Goal: Transaction & Acquisition: Purchase product/service

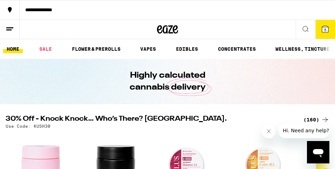
click at [307, 26] on icon at bounding box center [305, 29] width 8 height 8
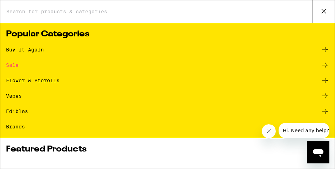
click at [36, 50] on div "Buy It Again" at bounding box center [25, 49] width 38 height 5
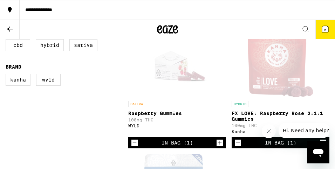
scroll to position [87, 0]
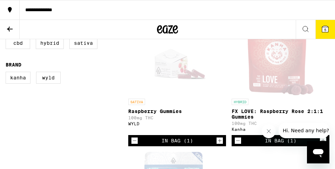
click at [275, 143] on div "In Bag (1)" at bounding box center [280, 141] width 31 height 6
click at [324, 27] on icon at bounding box center [325, 29] width 6 height 6
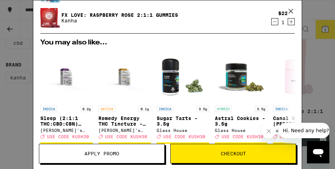
scroll to position [69, 0]
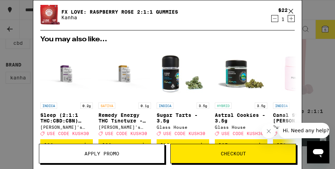
click at [269, 130] on icon "Close message from company" at bounding box center [268, 130] width 3 height 3
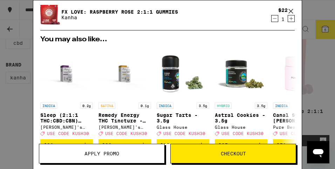
click at [101, 155] on span "Apply Promo" at bounding box center [101, 153] width 35 height 5
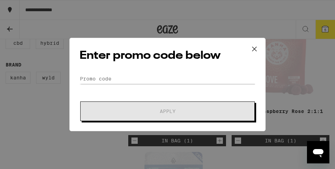
click at [253, 48] on icon at bounding box center [254, 49] width 4 height 4
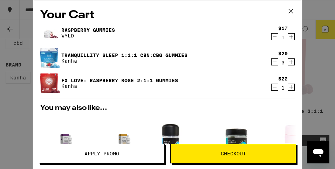
click at [131, 152] on span "Apply Promo" at bounding box center [101, 153] width 125 height 5
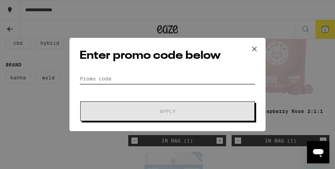
click at [91, 76] on input "Promo Code" at bounding box center [167, 78] width 176 height 10
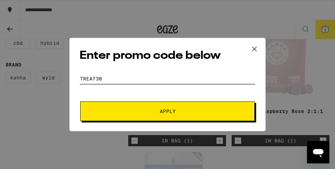
type input "TREAT30"
click at [149, 113] on span "Apply" at bounding box center [167, 111] width 126 height 5
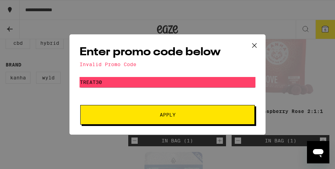
click at [253, 45] on icon at bounding box center [254, 45] width 10 height 10
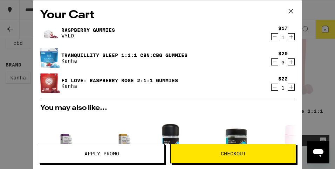
click at [318, 151] on icon "Open messaging window" at bounding box center [318, 153] width 10 height 8
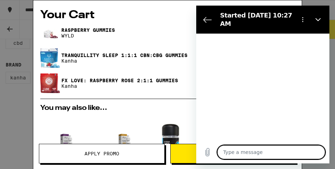
type textarea "x"
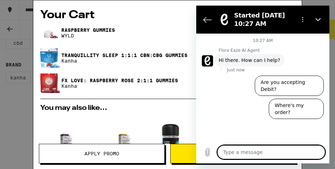
type textarea "H"
type textarea "x"
type textarea "HE"
type textarea "x"
type textarea "HEL"
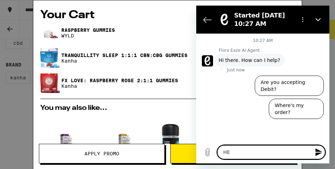
type textarea "x"
type textarea "HELL"
type textarea "x"
type textarea "HELLO"
type textarea "x"
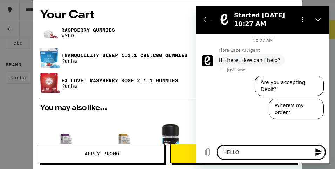
click at [266, 157] on textarea "HELLO" at bounding box center [271, 152] width 108 height 14
type textarea "HELLO."
type textarea "x"
type textarea "HELLO."
type textarea "x"
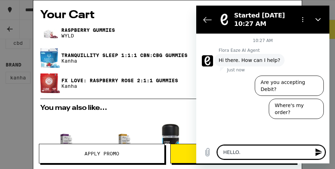
type textarea "HELLO. j"
type textarea "x"
type textarea "HELLO. ju"
type textarea "x"
type textarea "HELLO. jus"
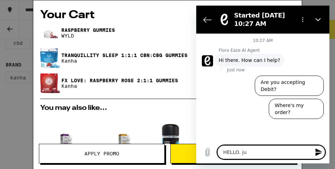
type textarea "x"
type textarea "HELLO. just"
type textarea "x"
type textarea "HELLO. just"
type textarea "x"
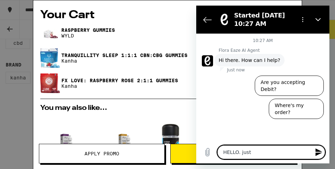
type textarea "HELLO. just c"
type textarea "x"
type textarea "HELLO. just ch"
type textarea "x"
type textarea "HELLO. just che"
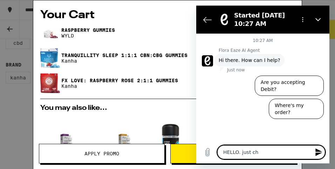
type textarea "x"
type textarea "HELLO. just chec"
type textarea "x"
type textarea "HELLO. just check"
type textarea "x"
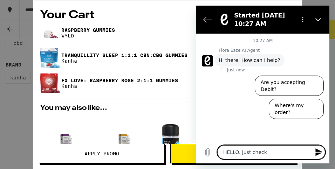
type textarea "HELLO. just checki"
type textarea "x"
type textarea "HELLO. just checkin"
type textarea "x"
type textarea "HELLO. just checking"
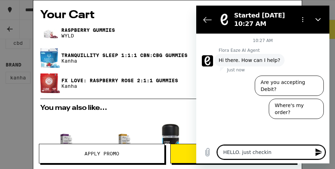
type textarea "x"
type textarea "HELLO. just checking t"
type textarea "x"
type textarea "HELLO. just checking to"
type textarea "x"
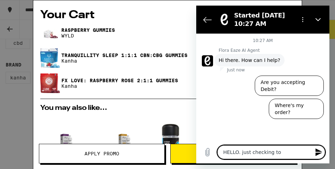
type textarea "HELLO. just checking to"
type textarea "x"
type textarea "HELLO. just checking to s"
type textarea "x"
type textarea "HELLO. just checking to se"
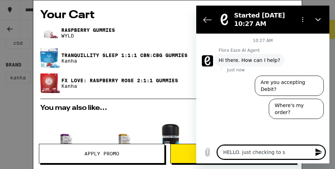
type textarea "x"
type textarea "HELLO. just checking to see"
type textarea "x"
type textarea "HELLO. just checking to see"
type textarea "x"
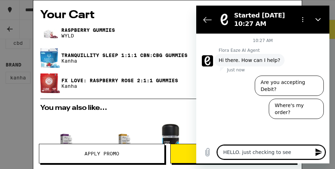
type textarea "HELLO. just checking to see i"
type textarea "x"
type textarea "HELLO. just checking to see if"
type textarea "x"
type textarea "HELLO. just checking to see if"
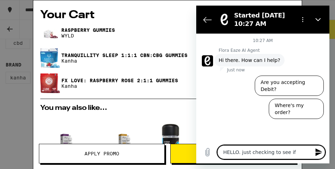
type textarea "x"
type textarea "HELLO. just checking to see if a"
type textarea "x"
type textarea "HELLO. just checking to see if an"
type textarea "x"
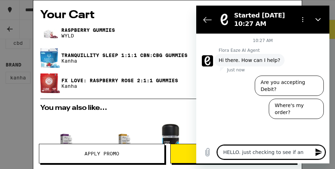
type textarea "HELLO. just checking to see if any"
type textarea "x"
type textarea "HELLO. just checking to see if any"
type textarea "x"
type textarea "HELLO. just checking to see if any P"
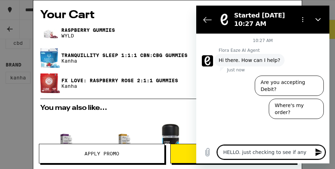
type textarea "x"
type textarea "HELLO. just checking to see if any PR"
type textarea "x"
type textarea "HELLO. just checking to see if any PRO"
type textarea "x"
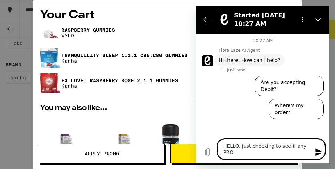
type textarea "HELLO. just checking to see if any PROM"
type textarea "x"
type textarea "HELLO. just checking to see if any PROMO"
type textarea "x"
type textarea "HELLO. just checking to see if any PROMO"
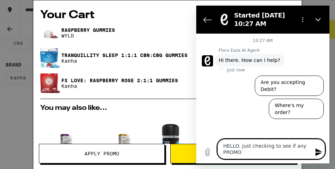
type textarea "x"
type textarea "HELLO. just checking to see if any PROMO C"
type textarea "x"
type textarea "HELLO. just checking to see if any PROMO CO"
type textarea "x"
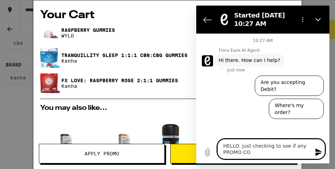
type textarea "HELLO. just checking to see if any PROMO COD"
type textarea "x"
type textarea "HELLO. just checking to see if any PROMO CODE"
type textarea "x"
type textarea "HELLO. just checking to see if any PROMO CODES"
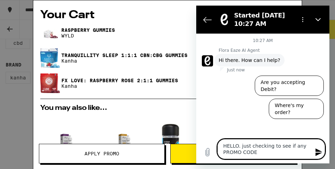
type textarea "x"
type textarea "HELLO. just checking to see if any PROMO CODE"
type textarea "x"
type textarea "HELLO. just checking to see if any PROMO CODE"
type textarea "x"
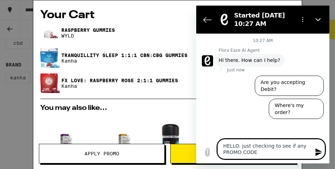
type textarea "HELLO. just checking to see if any PROMO CODE t"
type textarea "x"
type textarea "HELLO. just checking to see if any PROMO CODE th"
type textarea "x"
type textarea "HELLO. just checking to see if any PROMO CODE tha"
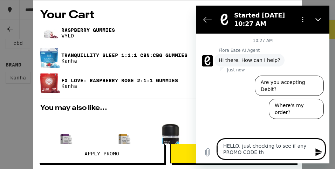
type textarea "x"
type textarea "HELLO. just checking to see if any PROMO CODE that"
type textarea "x"
type textarea "HELLO. just checking to see if any PROMO CODE that"
type textarea "x"
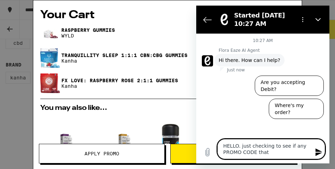
type textarea "HELLO. just checking to see if any PROMO CODE that I"
type textarea "x"
type textarea "HELLO. just checking to see if any PROMO CODE that Ic"
type textarea "x"
type textarea "HELLO. just checking to see if any PROMO CODE that Ic"
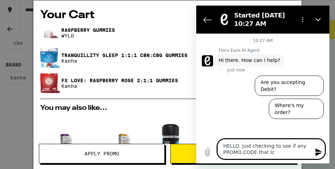
type textarea "x"
type textarea "HELLO. just checking to see if any PROMO CODE that I"
type textarea "x"
type textarea "HELLO. just checking to see if any PROMO CODE that I"
type textarea "x"
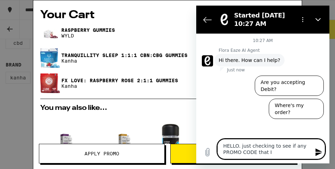
type textarea "HELLO. just checking to see if any PROMO CODE that I c"
type textarea "x"
type textarea "HELLO. just checking to see if any PROMO CODE that I ca"
type textarea "x"
type textarea "HELLO. just checking to see if any PROMO CODE that I can"
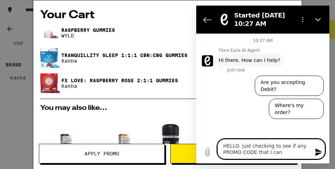
type textarea "x"
type textarea "HELLO. just checking to see if any PROMO CODE that I can"
type textarea "x"
type textarea "HELLO. just checking to see if any PROMO CODE that I can a"
type textarea "x"
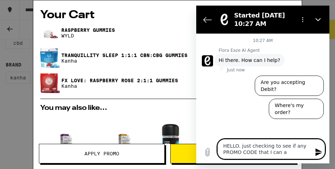
type textarea "HELLO. just checking to see if any PROMO CODE that I can ap"
type textarea "x"
type textarea "HELLO. just checking to see if any PROMO CODE that I can app"
type textarea "x"
type textarea "HELLO. just checking to see if any PROMO CODE that I can appl"
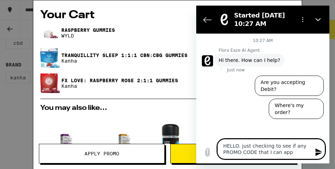
type textarea "x"
type textarea "HELLO. just checking to see if any PROMO CODE that I can apply"
type textarea "x"
type textarea "HELLO. just checking to see if any PROMO CODE that I can apply"
type textarea "x"
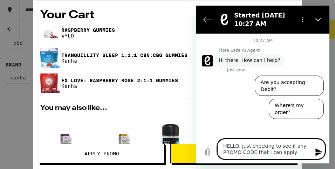
type textarea "HELLO. just checking to see if any PROMO CODE that I can apply t"
type textarea "x"
type textarea "HELLO. just checking to see if any PROMO CODE that I can apply to"
type textarea "x"
type textarea "HELLO. just checking to see if any PROMO CODE that I can apply to"
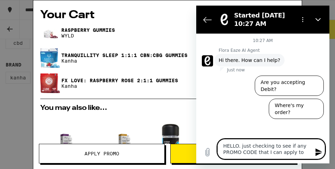
type textarea "x"
type textarea "HELLO. just checking to see if any PROMO CODE that I can apply to m"
type textarea "x"
type textarea "HELLO. just checking to see if any PROMO CODE that I can apply to my"
type textarea "x"
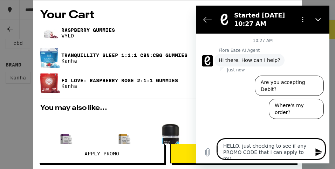
type textarea "HELLO. just checking to see if any PROMO CODE that I can apply to my"
type textarea "x"
type textarea "HELLO. just checking to see if any PROMO CODE that I can apply to my o"
type textarea "x"
type textarea "HELLO. just checking to see if any PROMO CODE that I can apply to my or"
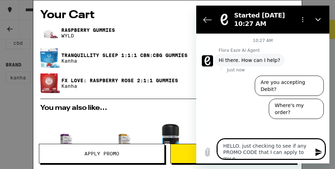
type textarea "x"
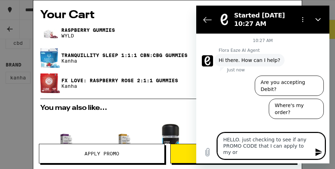
type textarea "HELLO. just checking to see if any PROMO CODE that I can apply to my ord"
type textarea "x"
type textarea "HELLO. just checking to see if any PROMO CODE that I can apply to my orde"
type textarea "x"
type textarea "HELLO. just checking to see if any PROMO CODE that I can apply to my order"
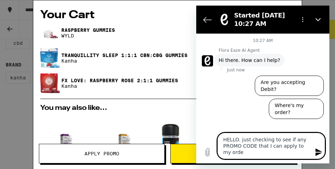
type textarea "x"
type textarea "HELLO. just checking to see if any PROMO CODE that I can apply to my order?"
type textarea "x"
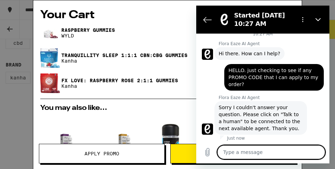
scroll to position [8, 0]
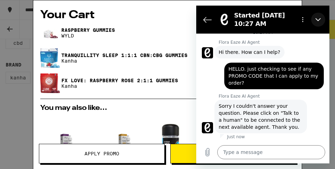
click at [318, 20] on icon "Close" at bounding box center [317, 19] width 5 height 3
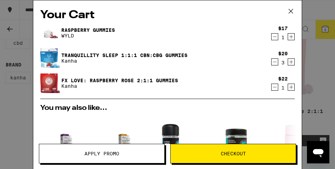
click at [319, 152] on icon "Open messaging window" at bounding box center [318, 153] width 10 height 8
type textarea "x"
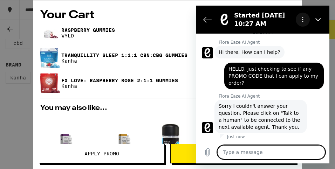
click at [302, 19] on icon "Options menu" at bounding box center [303, 20] width 6 height 6
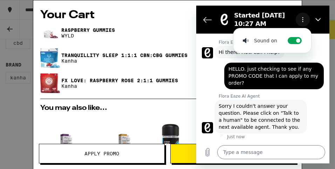
click at [302, 19] on icon "Options menu" at bounding box center [303, 20] width 6 height 6
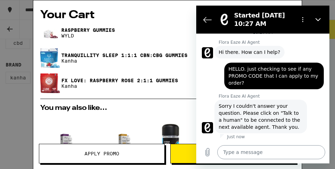
click at [234, 154] on textarea at bounding box center [271, 152] width 108 height 14
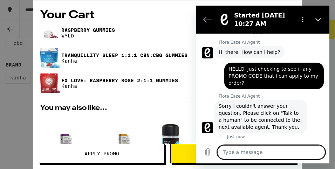
type textarea "t"
type textarea "x"
type textarea "ta"
type textarea "x"
type textarea "tal"
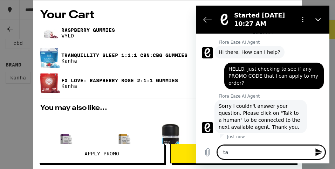
type textarea "x"
type textarea "talk"
type textarea "x"
type textarea "talk"
type textarea "x"
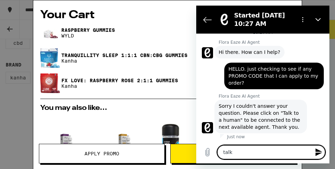
type textarea "talk t"
type textarea "x"
type textarea "talk to"
type textarea "x"
type textarea "talk to"
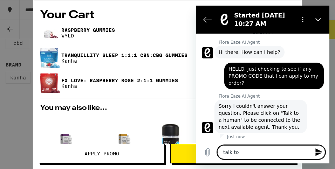
type textarea "x"
type textarea "talk to a"
type textarea "x"
type textarea "talk to a"
type textarea "x"
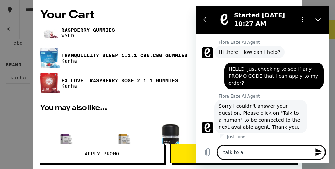
type textarea "talk to a h"
type textarea "x"
type textarea "talk to a hu"
type textarea "x"
type textarea "talk to a hum"
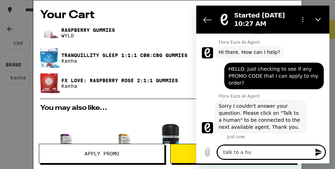
type textarea "x"
type textarea "talk to a huma"
type textarea "x"
type textarea "talk to a human"
type textarea "x"
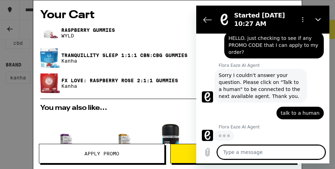
scroll to position [38, 0]
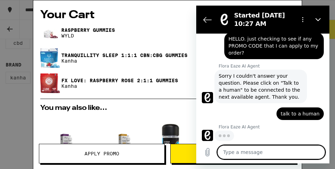
type textarea "x"
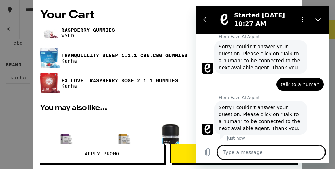
scroll to position [69, 0]
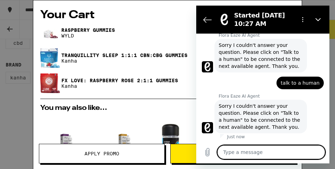
click at [182, 115] on img "Open page for Sugar Tarts - 3.5g from Glass House" at bounding box center [182, 141] width 52 height 52
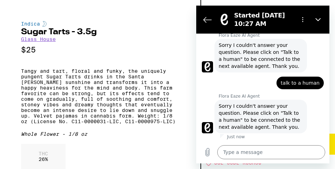
scroll to position [62, 0]
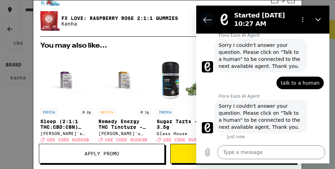
click at [205, 17] on icon "Back to the conversation list" at bounding box center [207, 19] width 8 height 5
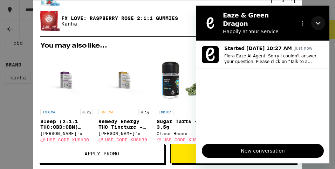
click at [320, 20] on icon "Close" at bounding box center [318, 23] width 6 height 6
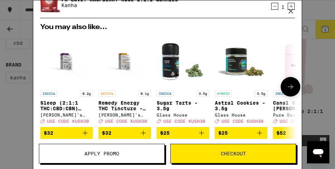
scroll to position [80, 0]
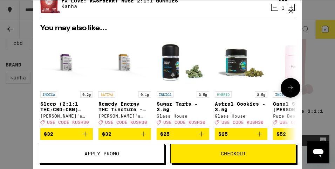
click at [54, 107] on p "Sleep (2:1:1 THC:CBD:CBN) Tincture - 200mg" at bounding box center [66, 106] width 52 height 11
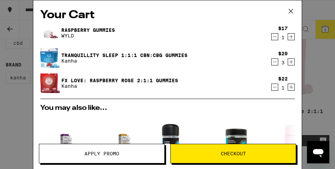
click at [212, 156] on button "Checkout" at bounding box center [233, 154] width 126 height 20
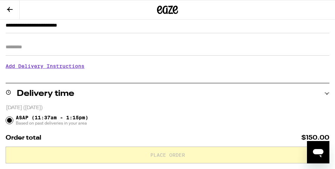
scroll to position [106, 0]
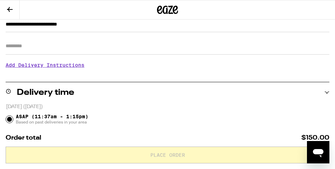
click at [31, 68] on h3 "Add Delivery Instructions" at bounding box center [167, 65] width 323 height 16
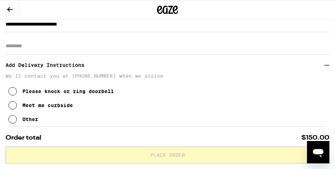
click at [12, 121] on icon at bounding box center [12, 119] width 8 height 8
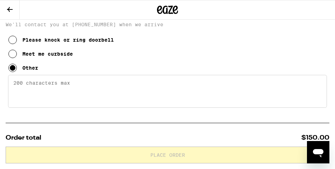
scroll to position [158, 0]
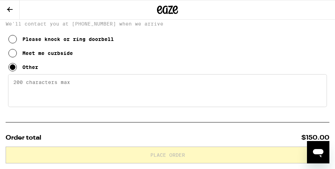
click at [13, 86] on textarea "Enter any other delivery instructions you want driver to know" at bounding box center [167, 90] width 318 height 33
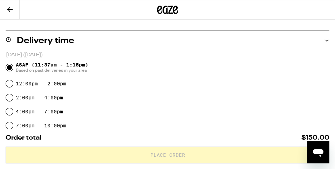
scroll to position [265, 0]
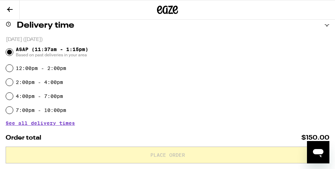
type textarea "Please deliver in ALLEYWAY behind Rincon Ave. I will meet you curbside in ALLEY…"
click at [197, 125] on div "Today (September 10) ASAP (11:37am - 1:15pm) Based on past deliveries in your a…" at bounding box center [167, 81] width 323 height 90
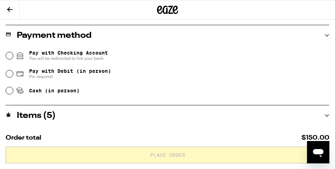
scroll to position [373, 0]
click at [10, 56] on input "Pay with Checking Account You will be redirected to link your bank" at bounding box center [9, 55] width 7 height 7
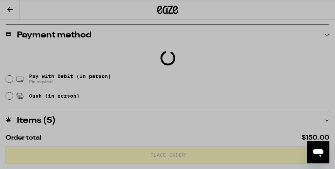
type input "**********"
type input "******"
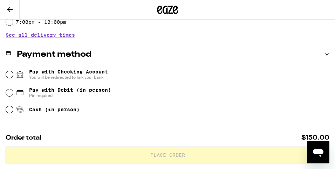
scroll to position [372, 0]
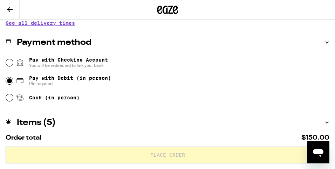
click at [11, 82] on input "Pay with Debit (in person) Pin required" at bounding box center [9, 80] width 7 height 7
radio input "true"
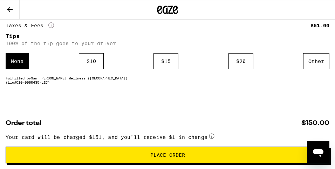
scroll to position [593, 0]
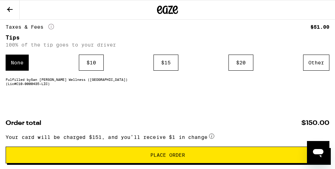
click at [155, 156] on span "Place Order" at bounding box center [167, 155] width 35 height 5
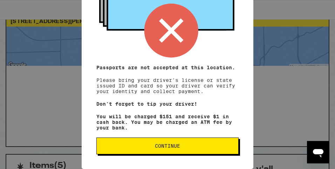
scroll to position [24, 0]
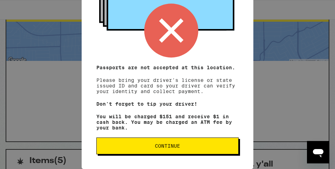
click at [170, 146] on span "Continue" at bounding box center [167, 145] width 25 height 5
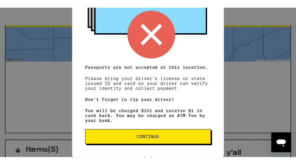
scroll to position [0, 0]
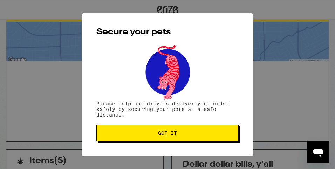
click at [156, 133] on span "Got it" at bounding box center [167, 133] width 130 height 5
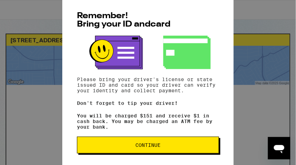
click at [145, 147] on span "Continue" at bounding box center [147, 145] width 25 height 5
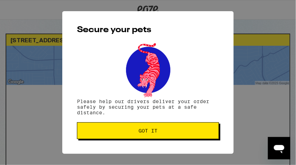
click at [172, 128] on button "Got it" at bounding box center [148, 130] width 142 height 17
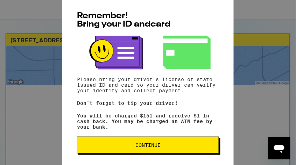
click at [134, 147] on span "Continue" at bounding box center [148, 145] width 130 height 5
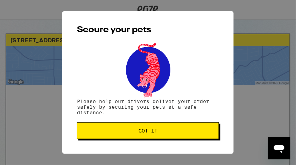
click at [134, 133] on span "Got it" at bounding box center [148, 130] width 130 height 5
